Goal: Task Accomplishment & Management: Complete application form

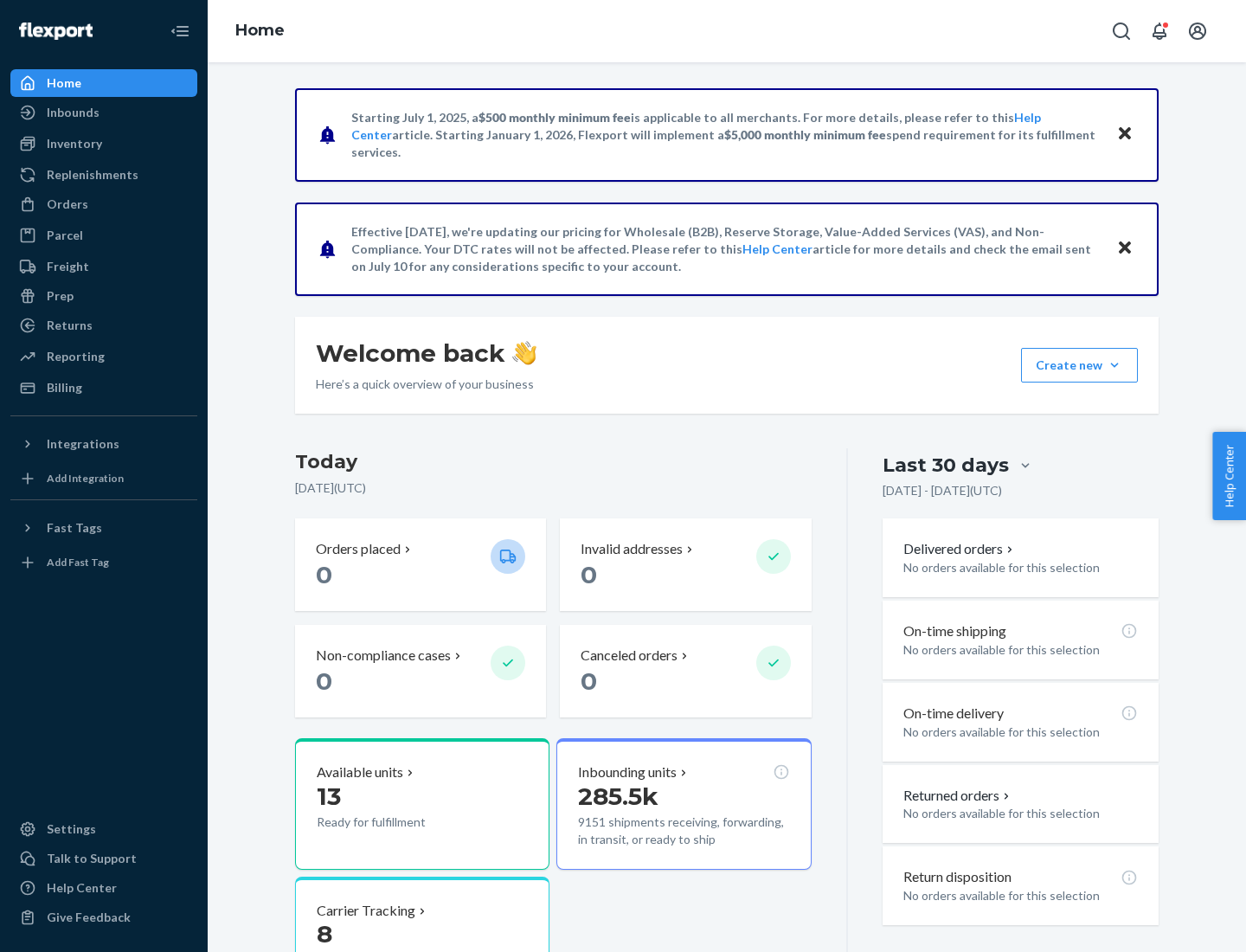
click at [1115, 365] on button "Create new Create new inbound Create new order Create new product" at bounding box center [1079, 365] width 117 height 35
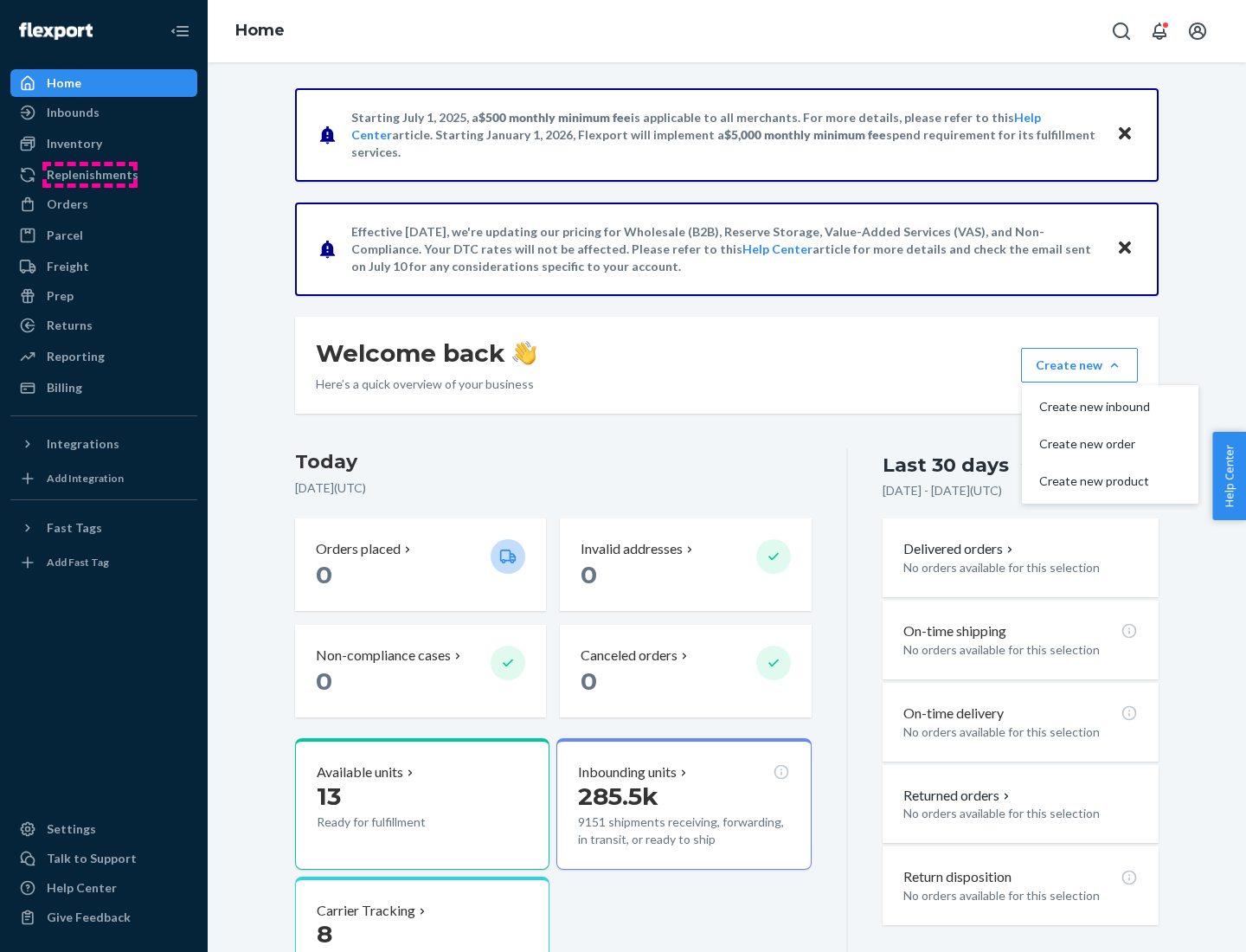
click at [90, 174] on div "Replenishments" at bounding box center [93, 174] width 92 height 17
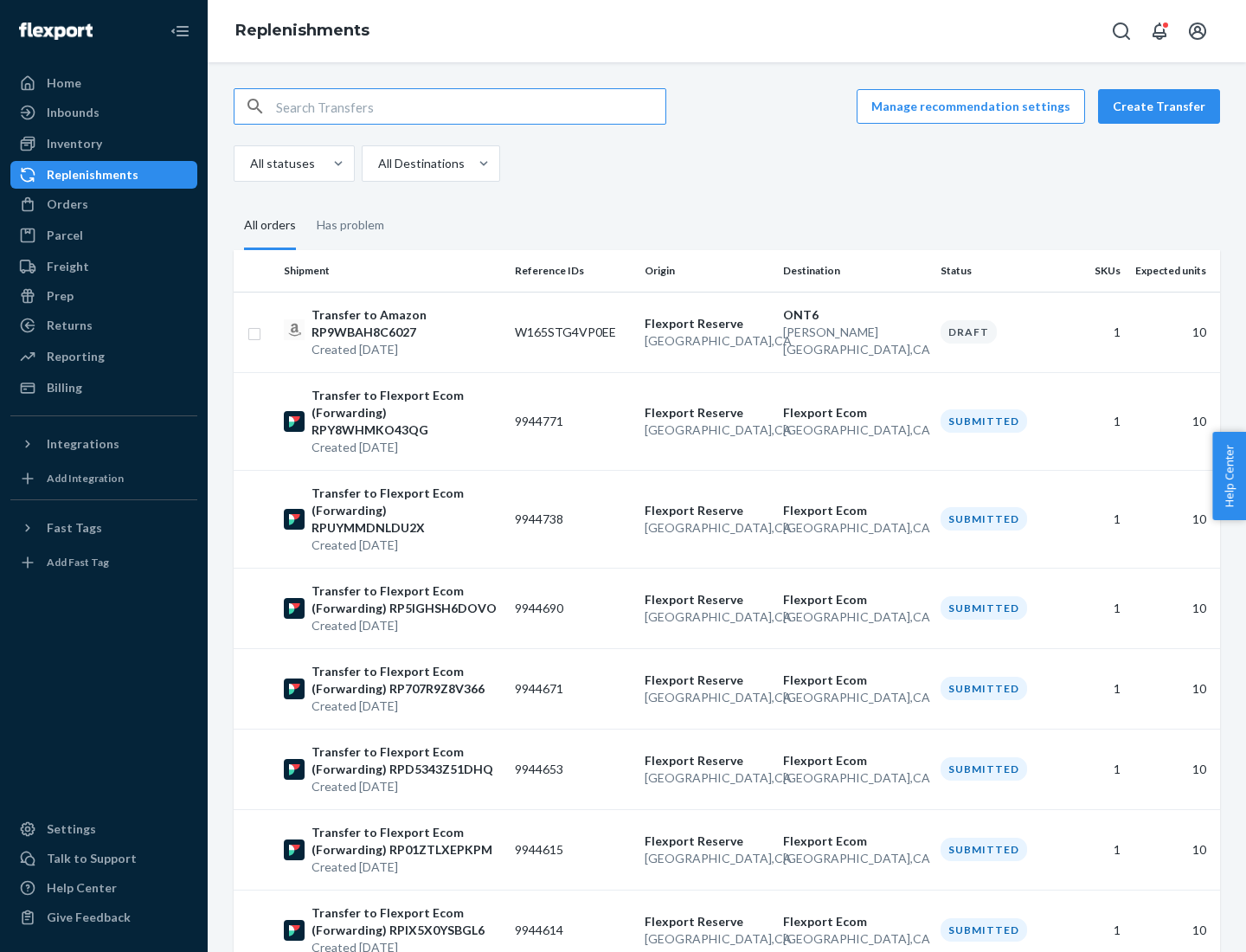
click at [1163, 106] on button "Create Transfer" at bounding box center [1159, 106] width 122 height 35
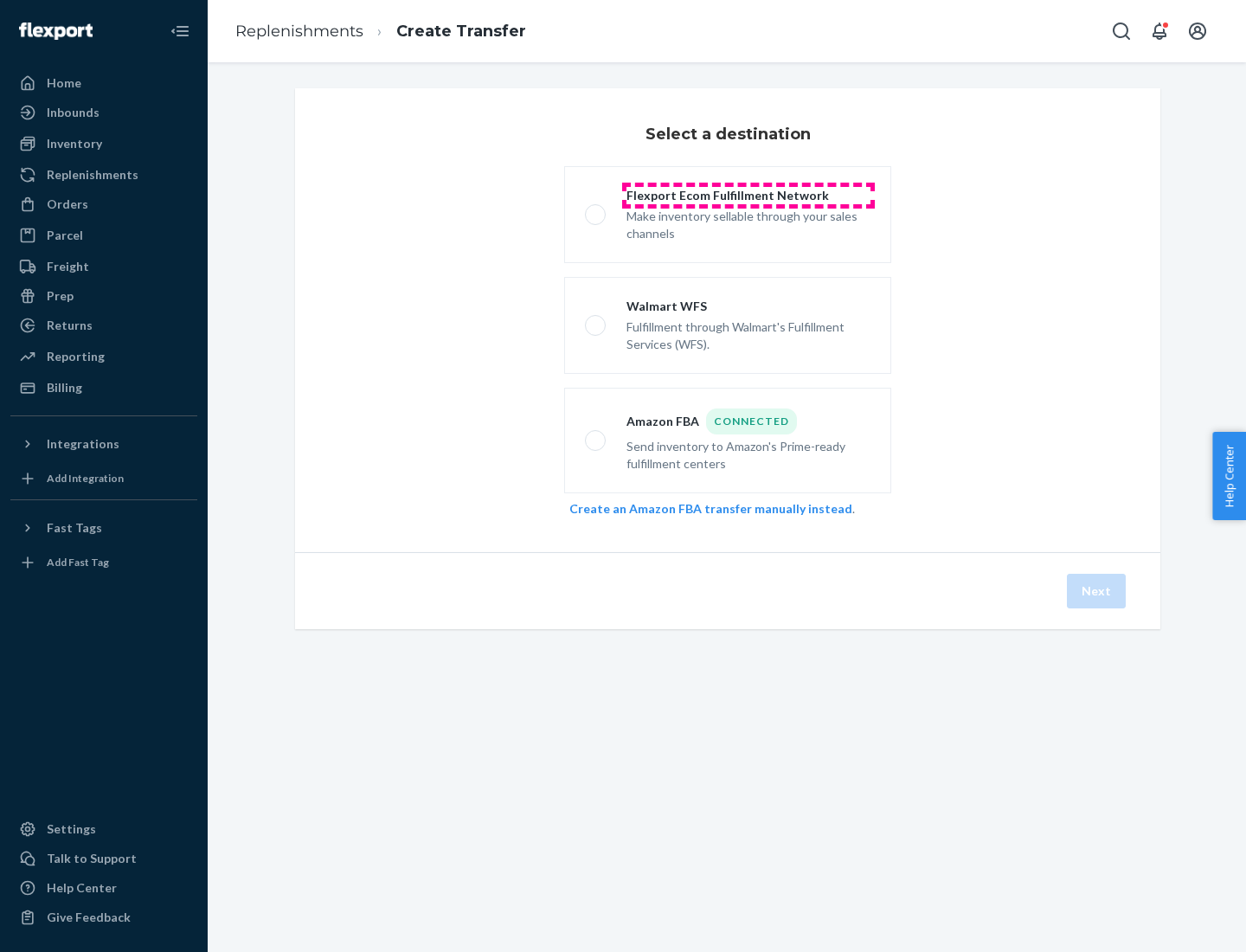
click at [748, 196] on div "Flexport Ecom Fulfillment Network" at bounding box center [748, 196] width 244 height 17
click at [596, 209] on input "Flexport Ecom Fulfillment Network Make inventory sellable through your sales ch…" at bounding box center [590, 215] width 11 height 11
radio input "true"
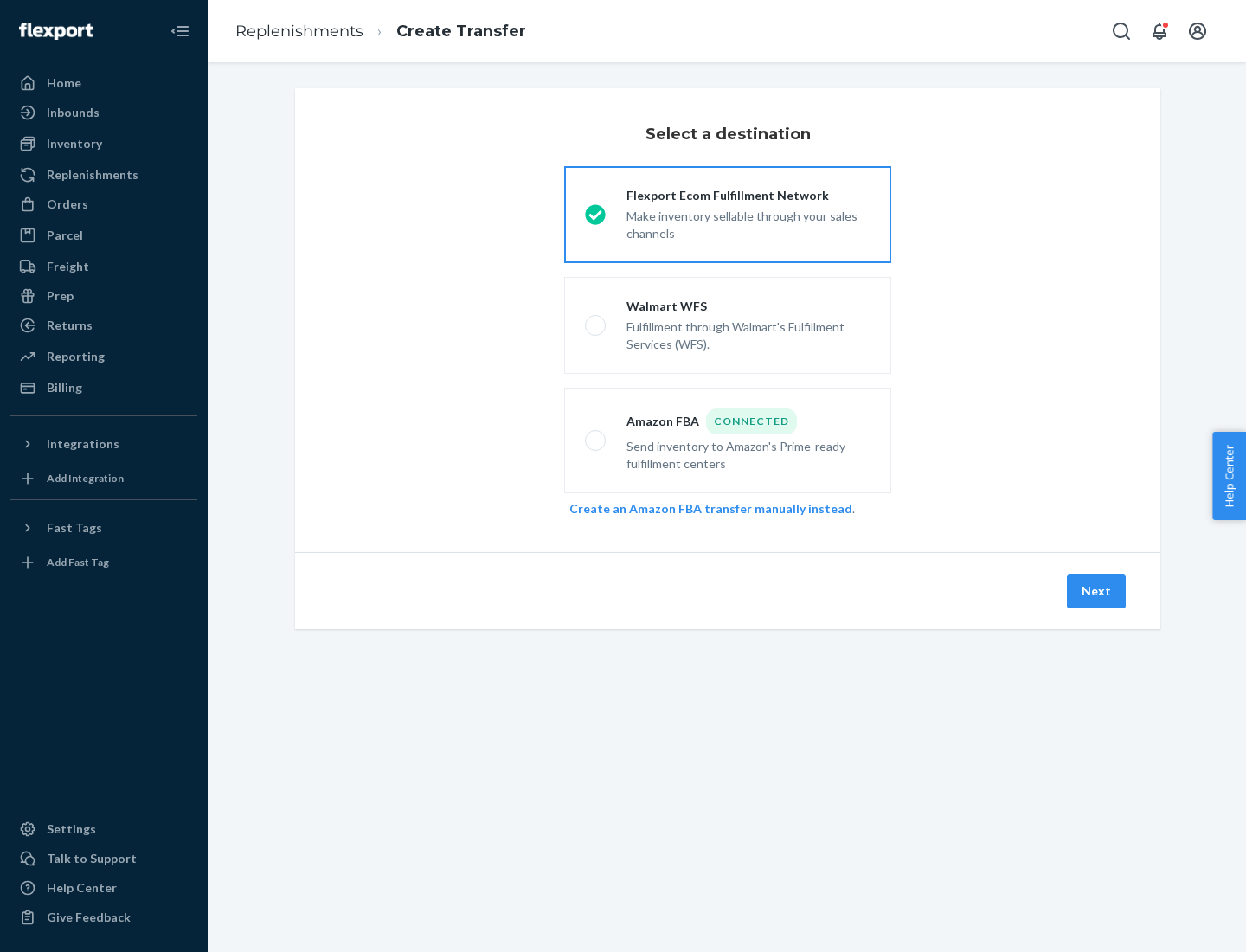
click at [1097, 591] on button "Next" at bounding box center [1096, 591] width 59 height 35
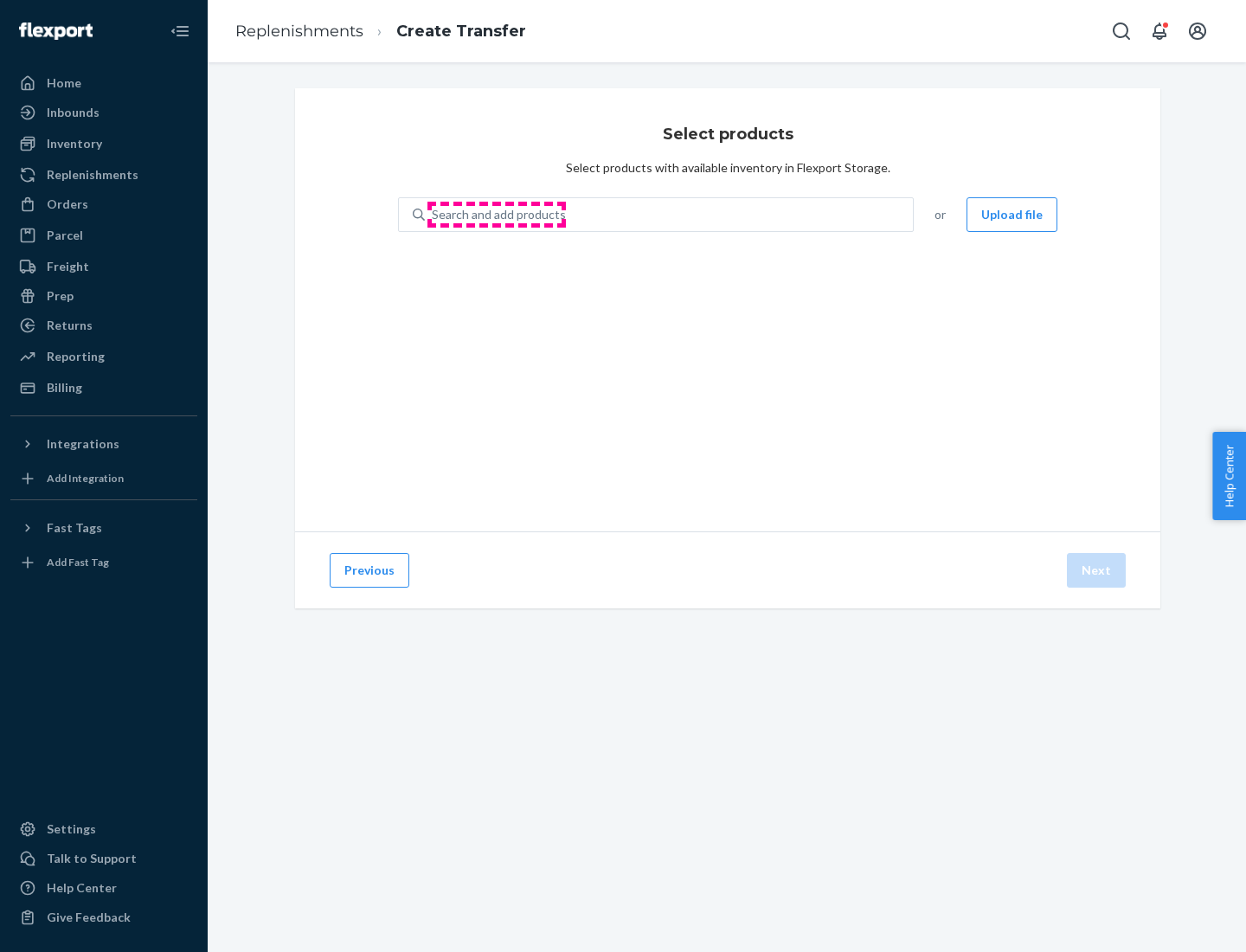
click at [497, 215] on div "Search and add products" at bounding box center [499, 214] width 134 height 17
click at [433, 215] on input "Search and add products" at bounding box center [432, 214] width 2 height 17
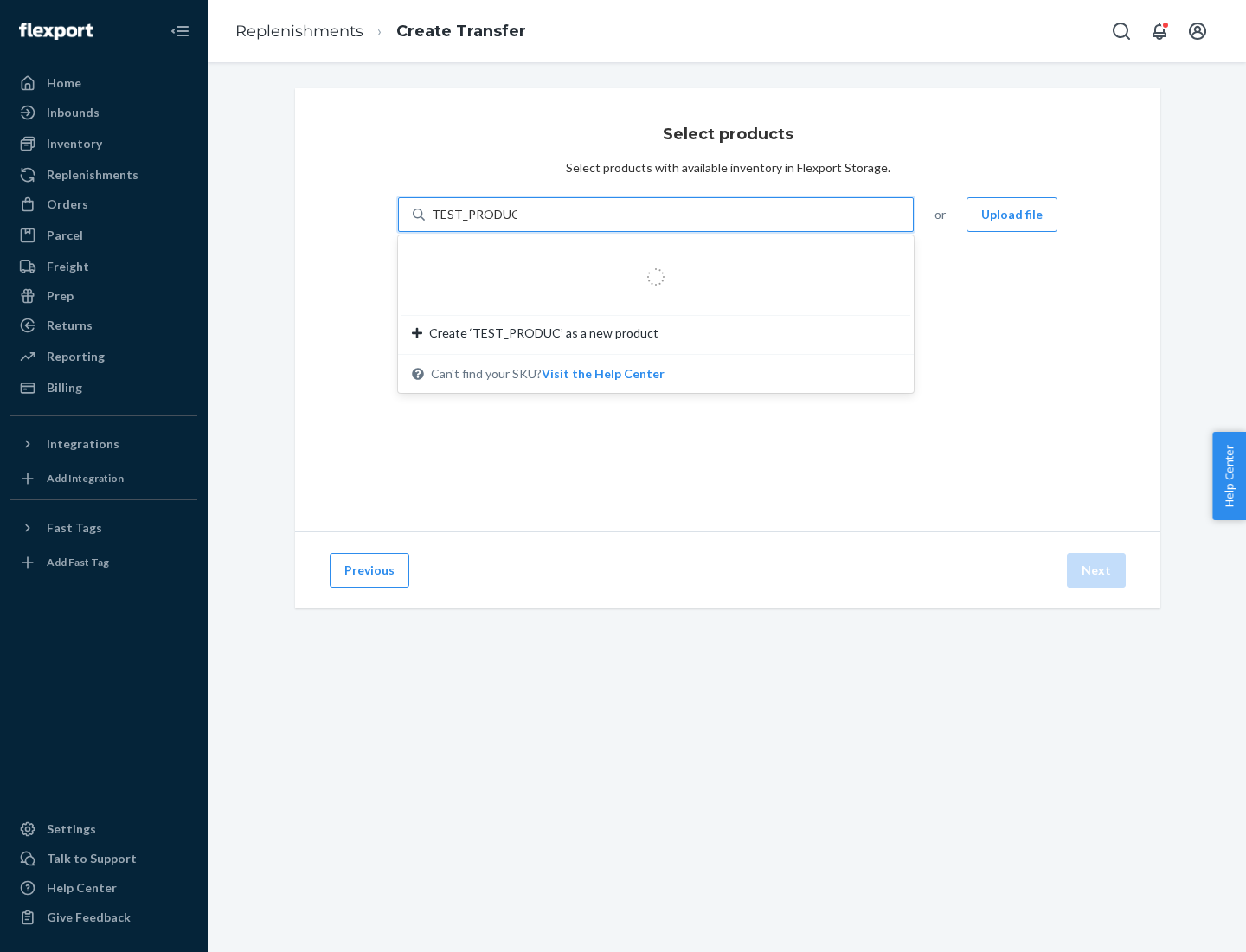
type input "TEST_PRODUCT"
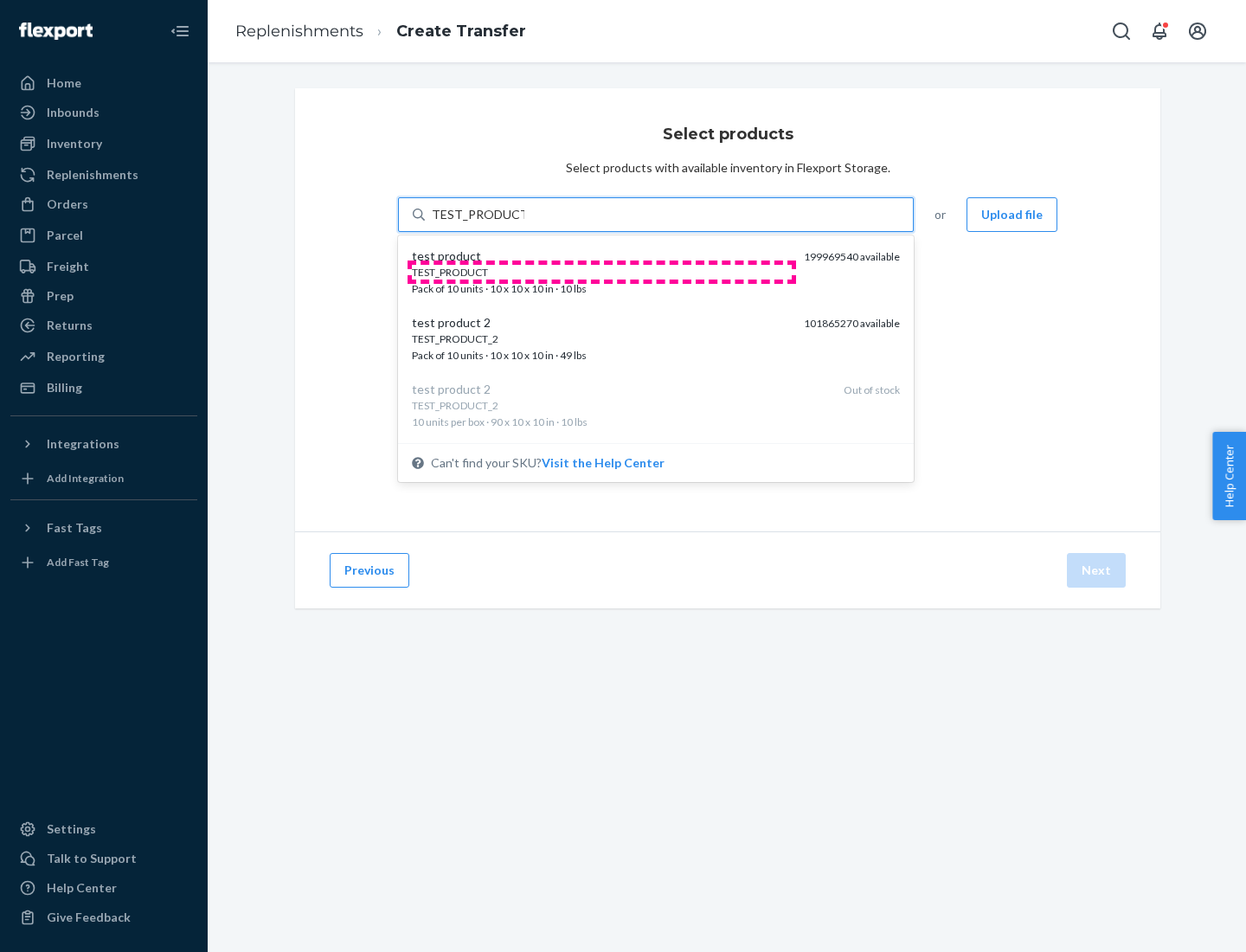
click at [601, 272] on div "TEST_PRODUCT" at bounding box center [601, 272] width 378 height 15
click at [524, 223] on input "TEST_PRODUCT" at bounding box center [477, 214] width 93 height 17
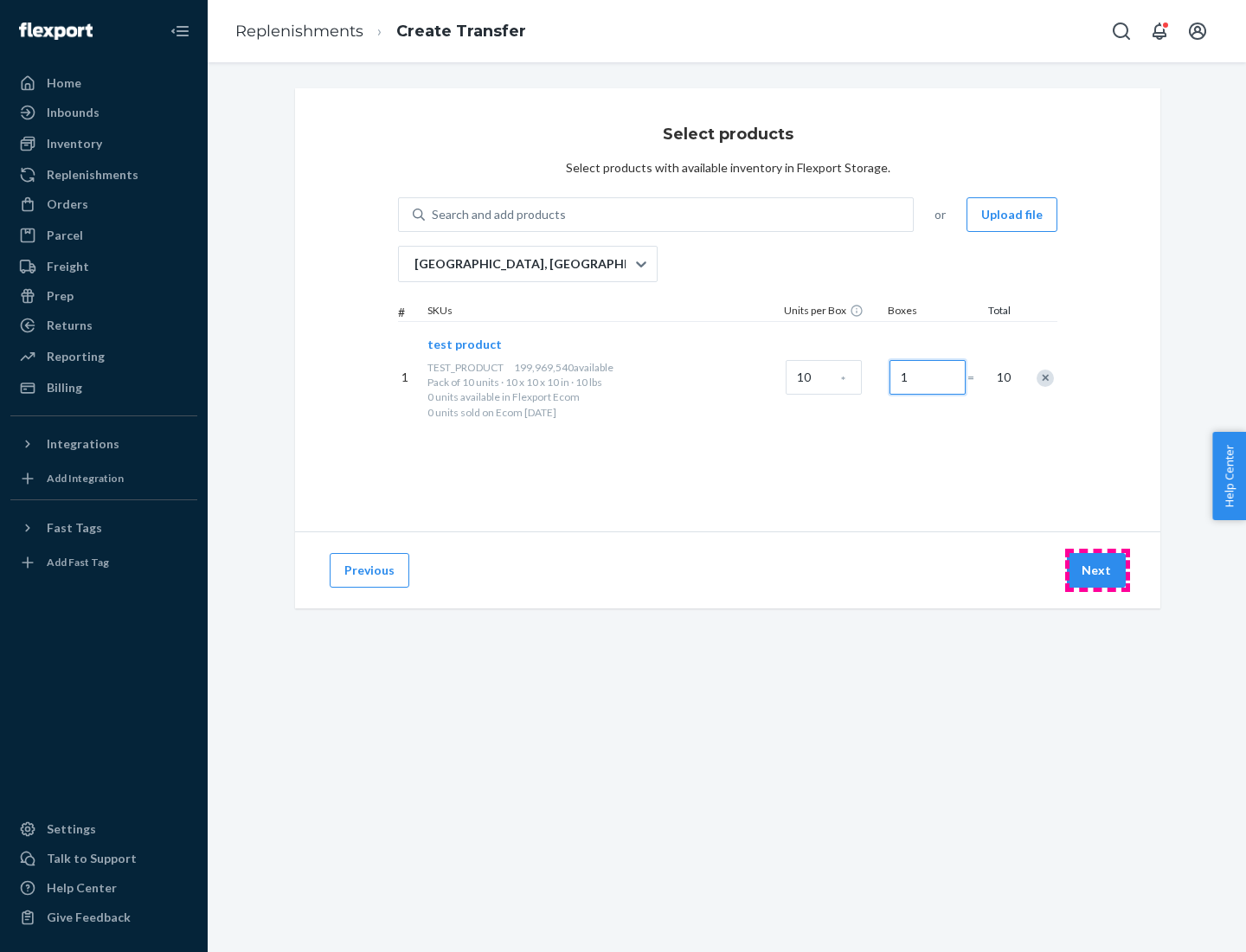
type input "1"
click at [1097, 570] on button "Next" at bounding box center [1096, 570] width 59 height 35
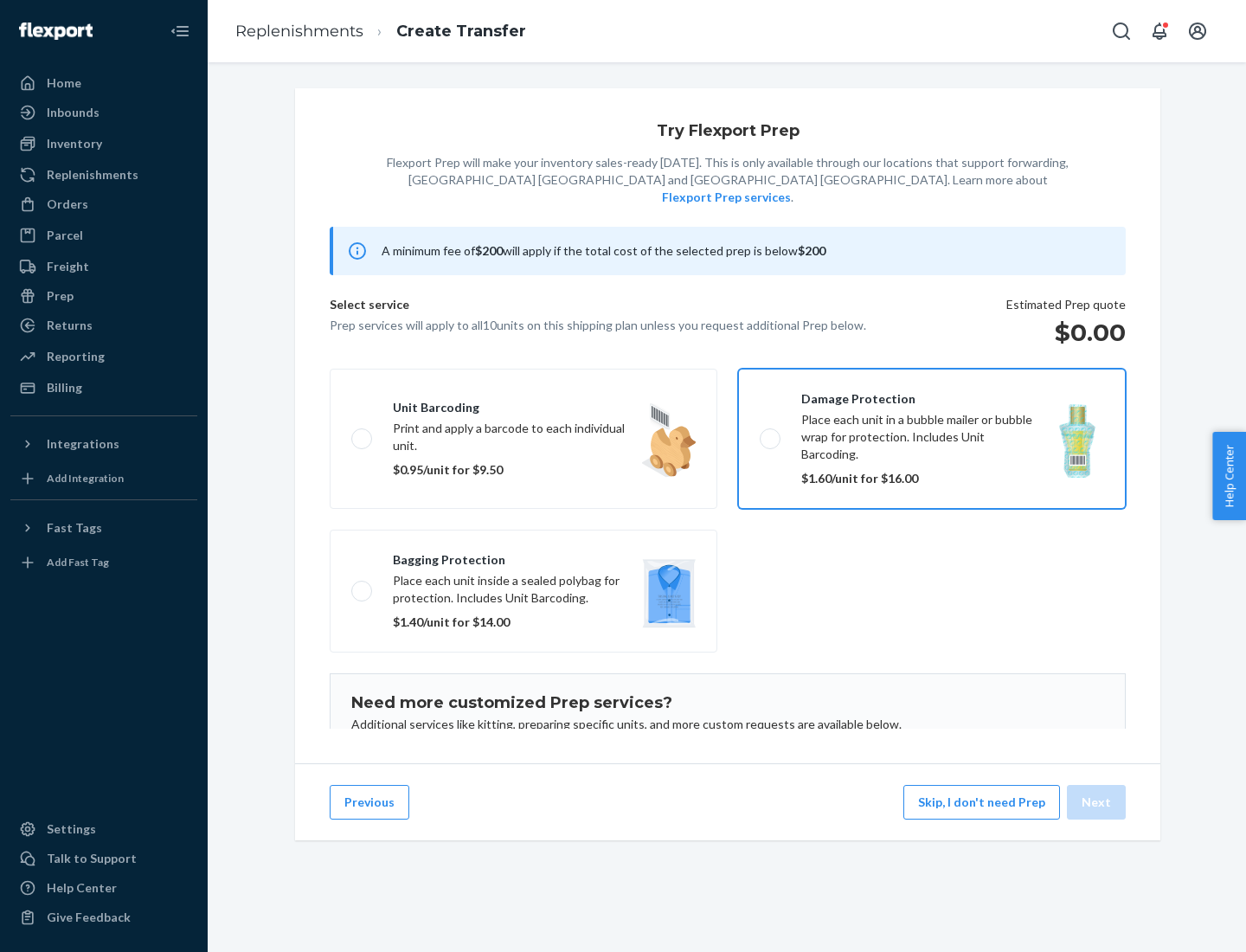
click at [759, 432] on input "Damage protection Place each unit in a bubble mailer or bubble wrap for protect…" at bounding box center [765, 438] width 11 height 11
checkbox input "true"
click at [1097, 802] on button "Next" at bounding box center [1096, 802] width 59 height 35
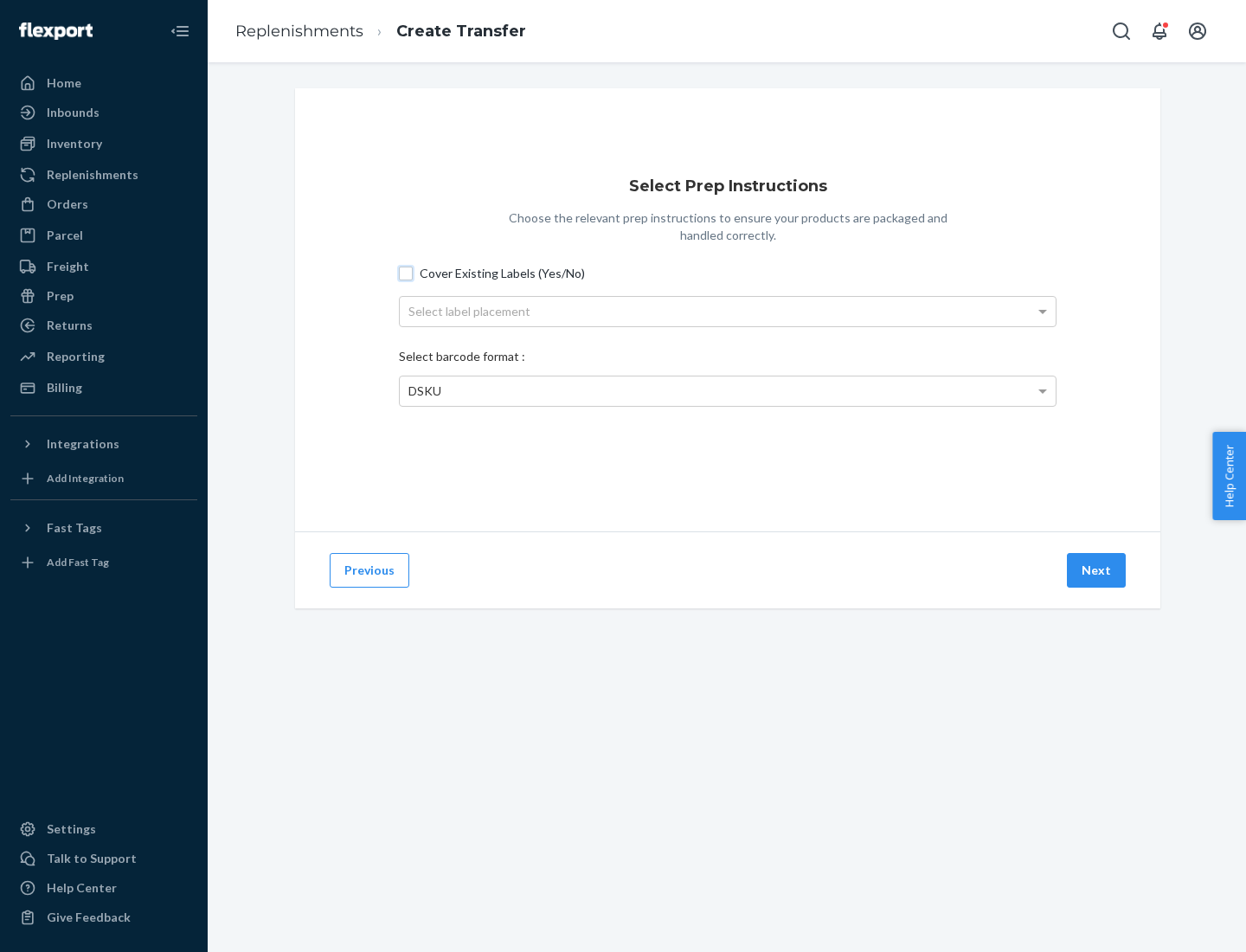
click at [406, 273] on input "Cover Existing Labels (Yes/No)" at bounding box center [405, 273] width 14 height 14
checkbox input "true"
click at [728, 310] on div "Select label placement" at bounding box center [727, 311] width 656 height 29
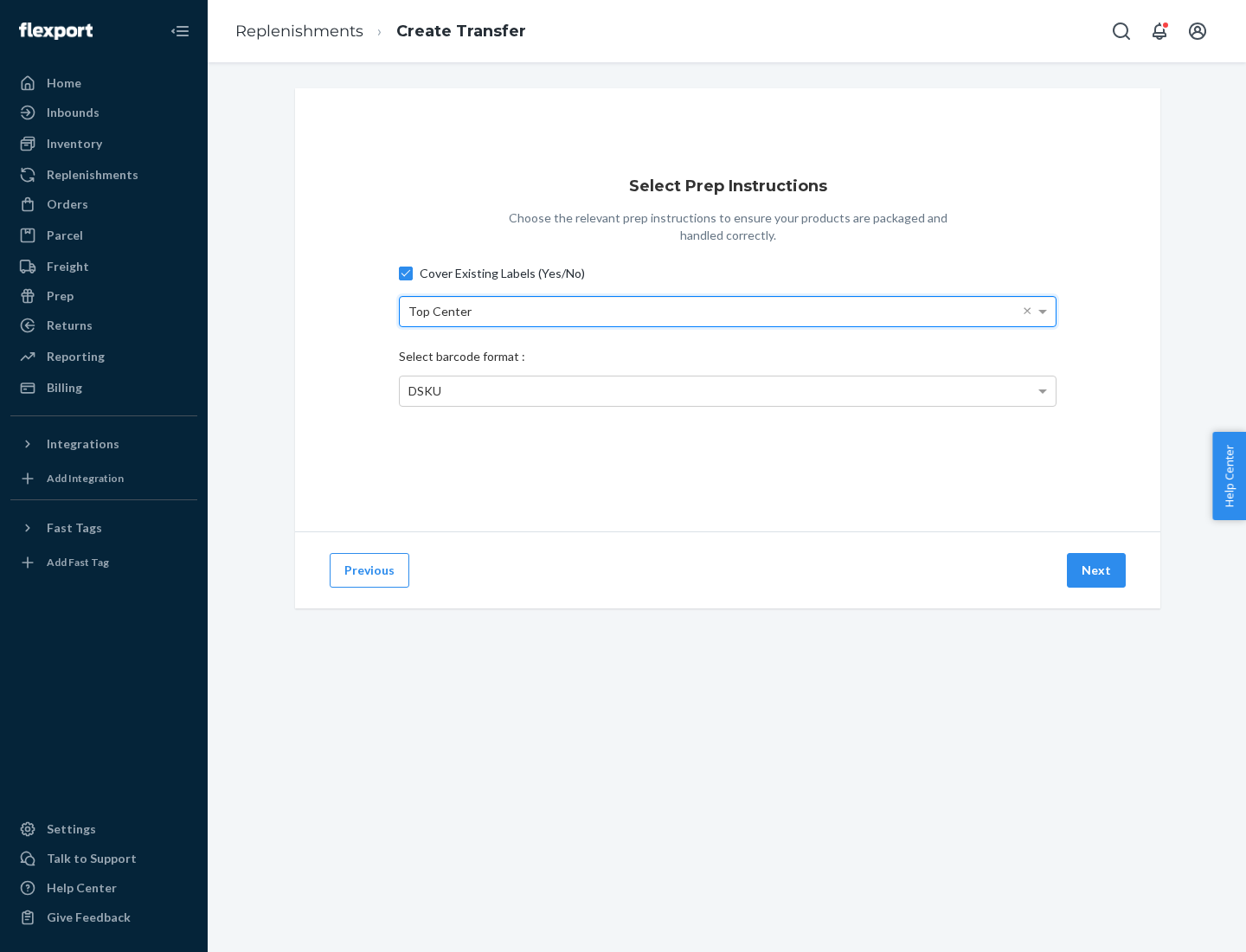
click at [424, 390] on span "DSKU" at bounding box center [425, 391] width 33 height 15
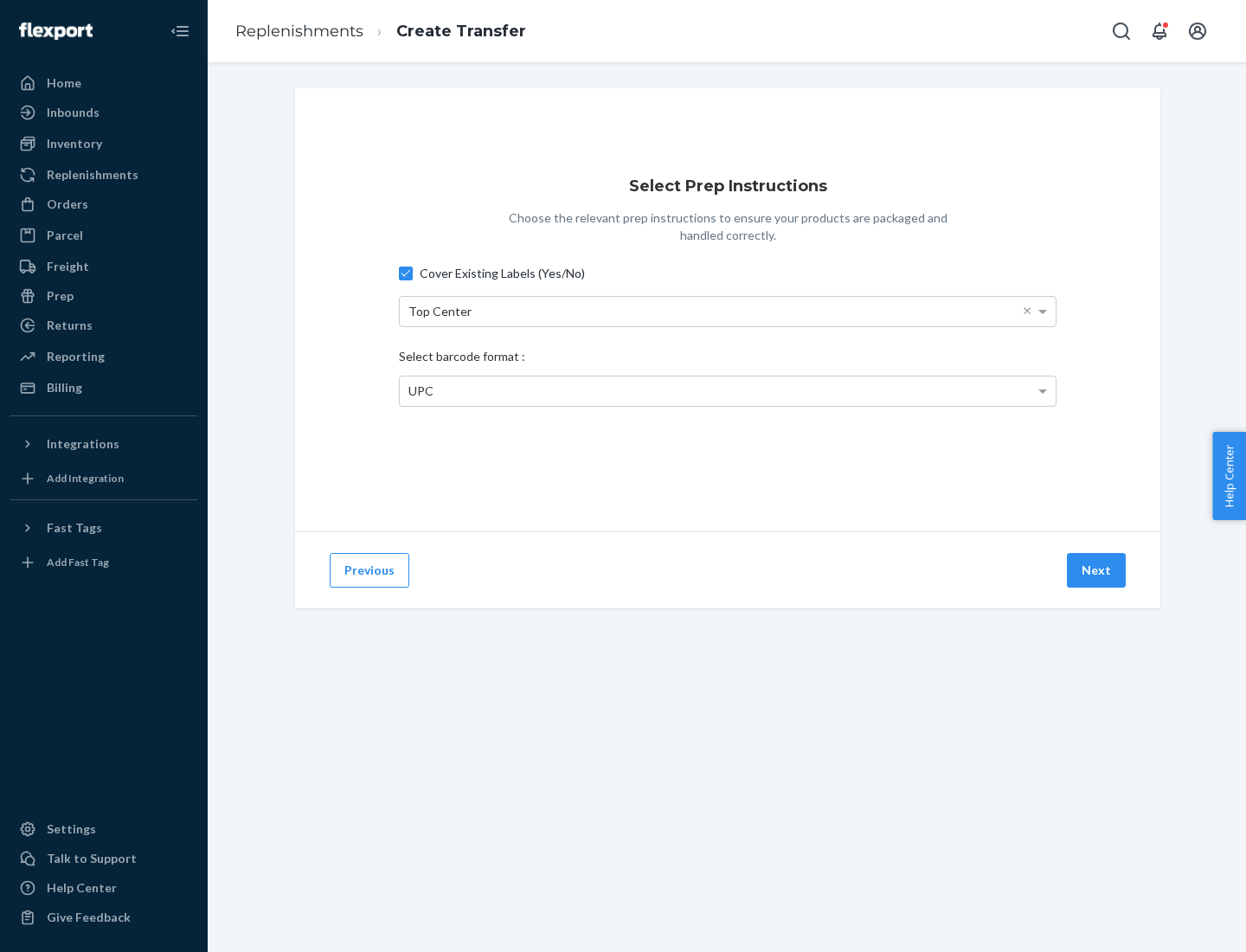
click at [1097, 570] on button "Next" at bounding box center [1096, 570] width 59 height 35
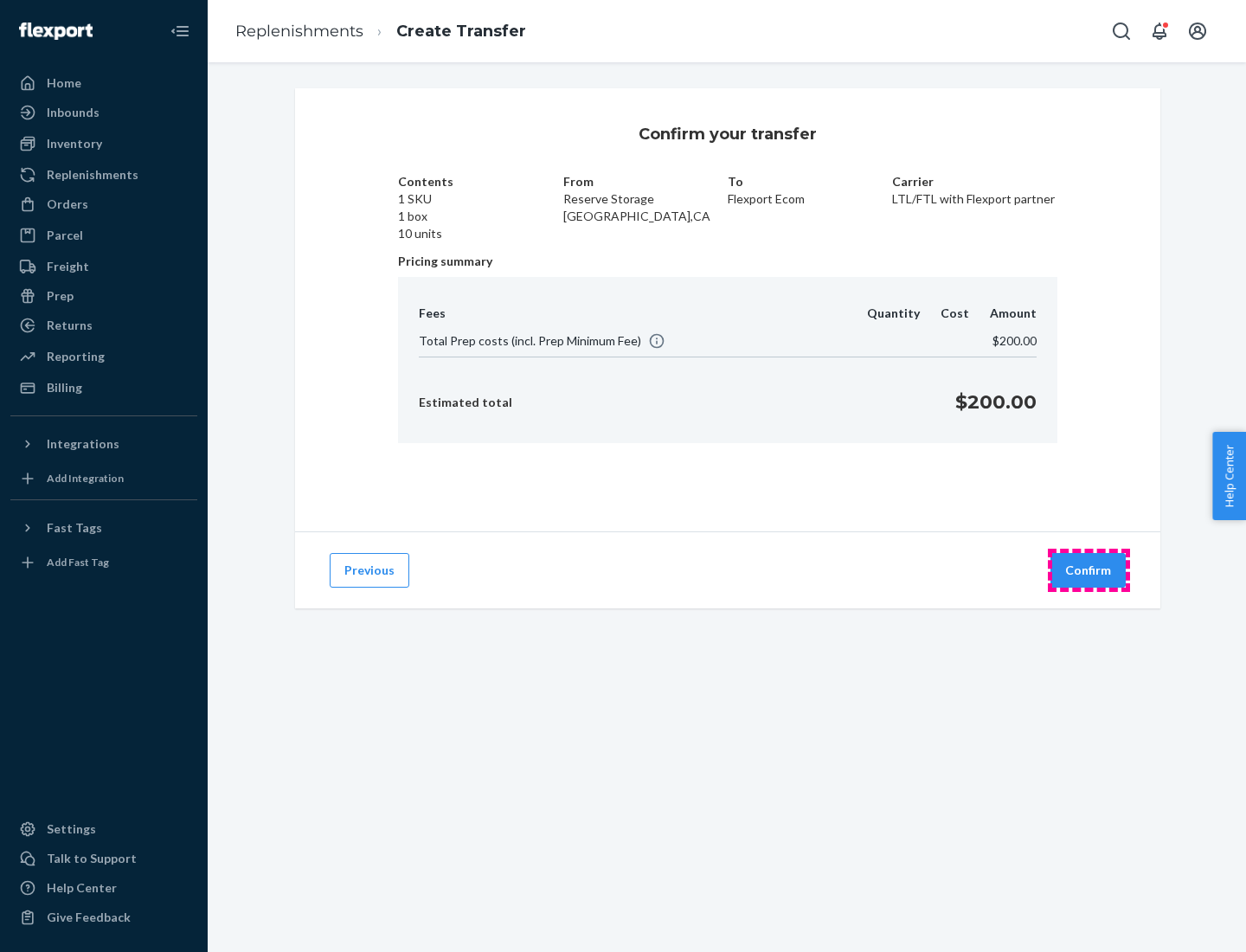
click at [1089, 570] on button "Confirm" at bounding box center [1088, 570] width 75 height 35
